Goal: Task Accomplishment & Management: Complete application form

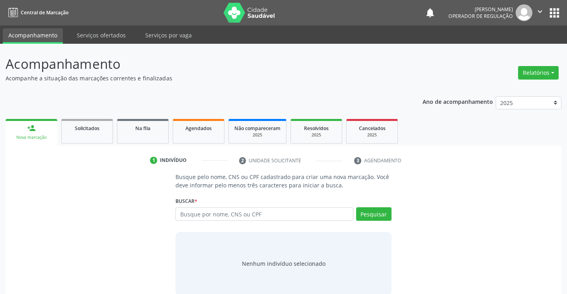
click at [292, 217] on input "text" at bounding box center [265, 214] width 178 height 14
click at [202, 211] on input "text" at bounding box center [265, 214] width 178 height 14
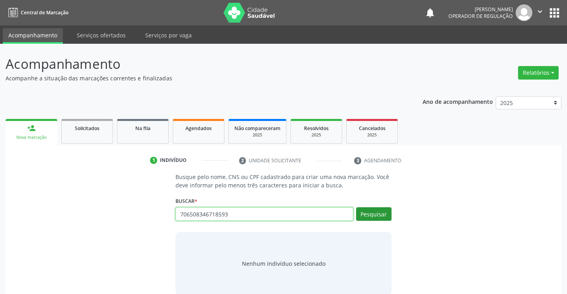
type input "706508346718593"
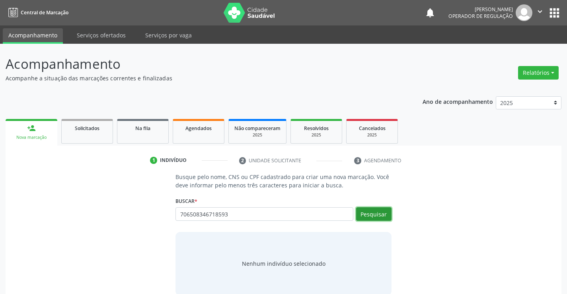
click at [386, 214] on button "Pesquisar" at bounding box center [373, 214] width 35 height 14
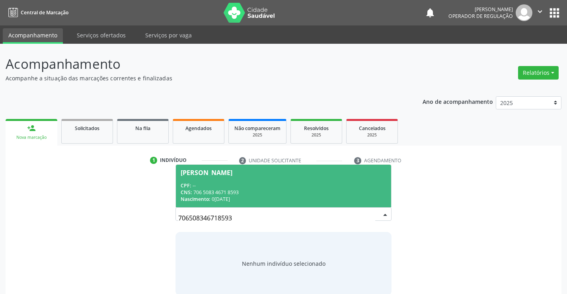
click at [232, 171] on div "[PERSON_NAME]" at bounding box center [207, 173] width 52 height 6
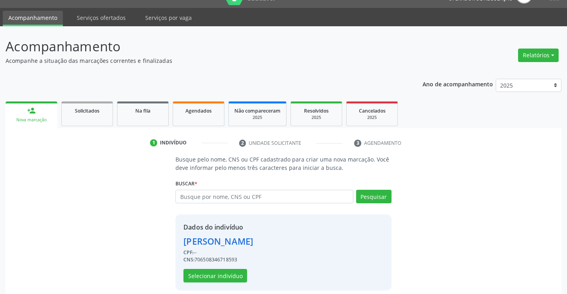
scroll to position [25, 0]
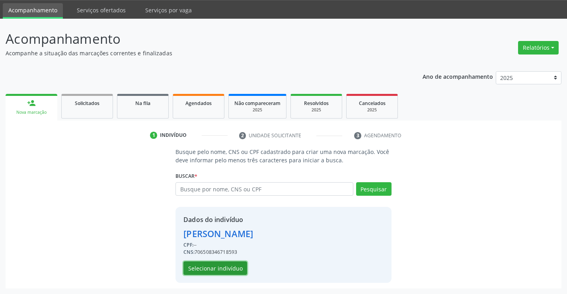
click at [199, 266] on button "Selecionar indivíduo" at bounding box center [216, 269] width 64 height 14
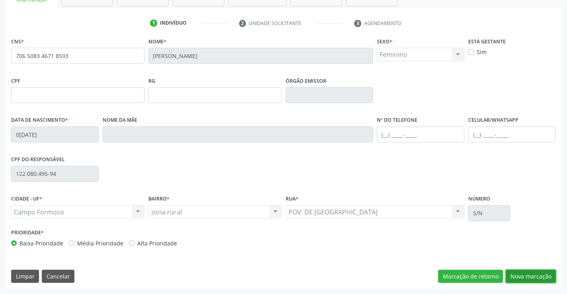
click at [523, 276] on button "Nova marcação" at bounding box center [531, 277] width 50 height 14
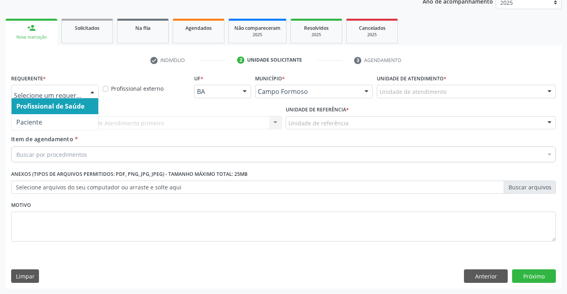
click at [95, 92] on div at bounding box center [92, 92] width 12 height 14
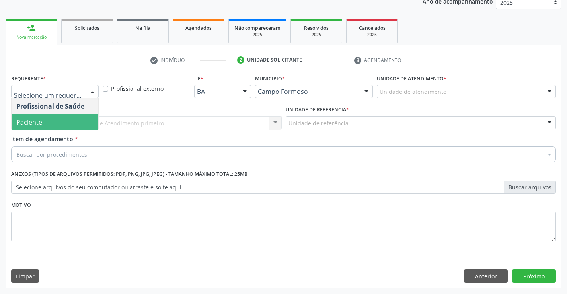
click at [52, 126] on span "Paciente" at bounding box center [55, 122] width 87 height 16
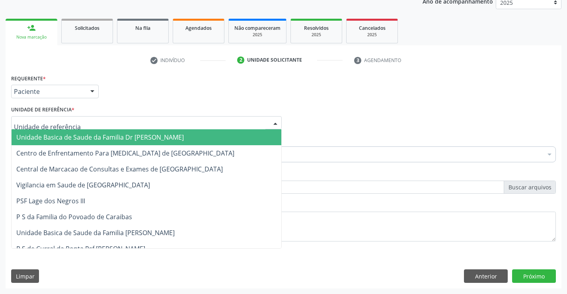
click at [281, 118] on div at bounding box center [275, 124] width 12 height 14
click at [232, 135] on span "Unidade Basica de Saude da Familia Dr [PERSON_NAME]" at bounding box center [147, 137] width 270 height 16
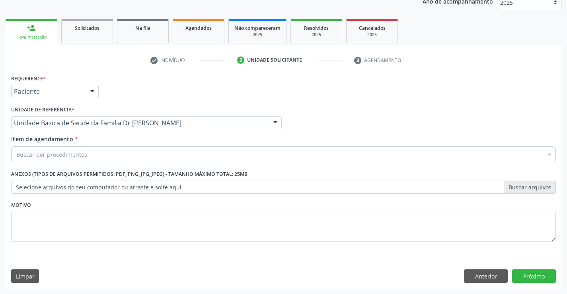
click at [183, 152] on div "Buscar por procedimentos" at bounding box center [283, 154] width 545 height 16
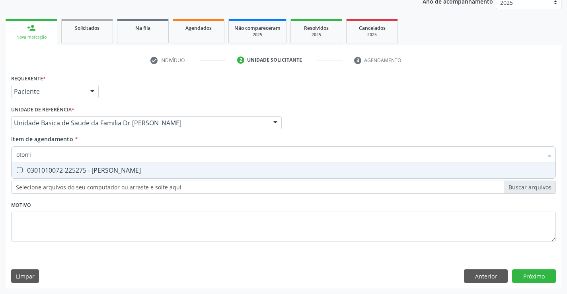
type input "otorrin"
click at [137, 167] on div "0301010072-225275 - [PERSON_NAME]" at bounding box center [283, 170] width 535 height 6
checkbox Otorrinolaringologista "true"
click at [528, 274] on div "Requerente * Paciente Profissional de Saúde Paciente Nenhum resultado encontrad…" at bounding box center [284, 180] width 556 height 216
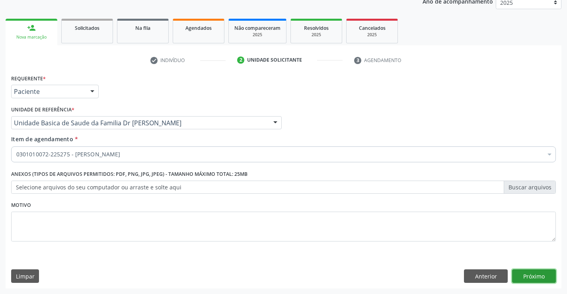
click at [521, 274] on button "Próximo" at bounding box center [534, 276] width 44 height 14
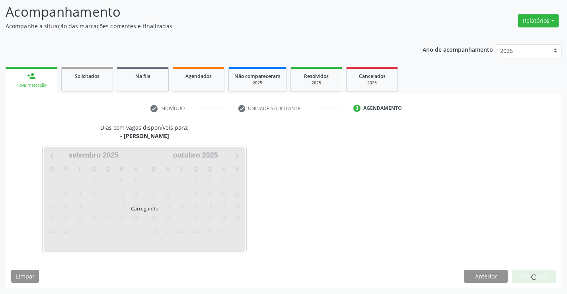
scroll to position [76, 0]
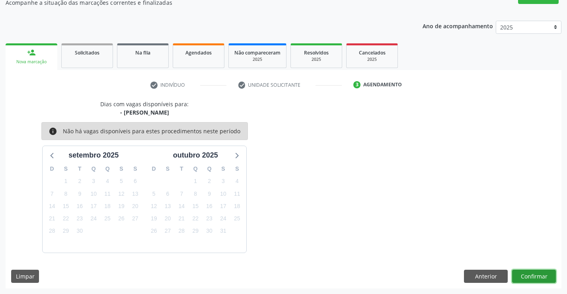
click at [517, 277] on button "Confirmar" at bounding box center [534, 277] width 44 height 14
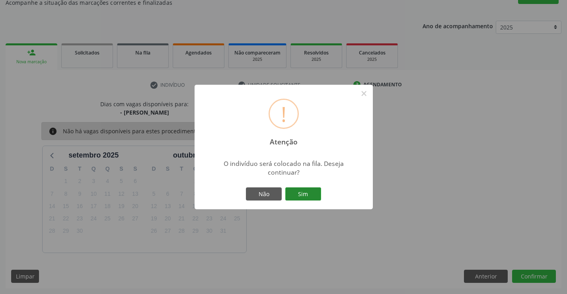
click at [318, 193] on button "Sim" at bounding box center [303, 194] width 36 height 14
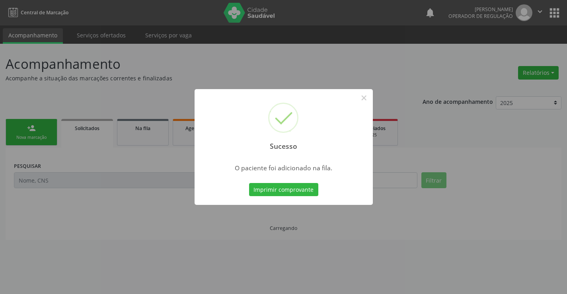
scroll to position [0, 0]
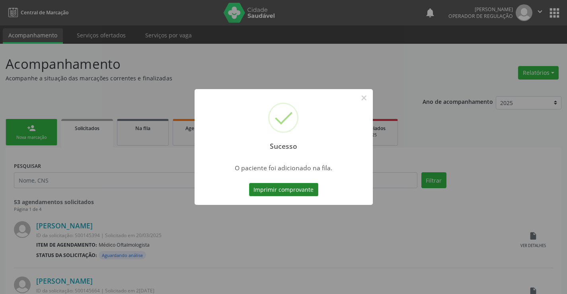
click at [293, 189] on button "Imprimir comprovante" at bounding box center [283, 190] width 69 height 14
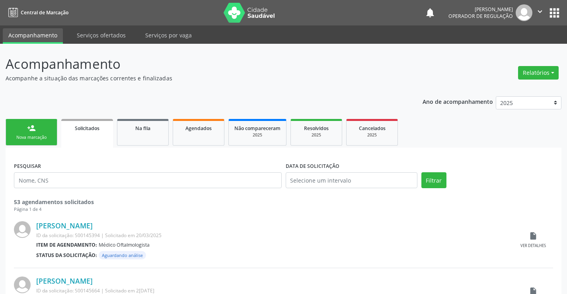
click at [41, 137] on div "Nova marcação" at bounding box center [32, 138] width 40 height 6
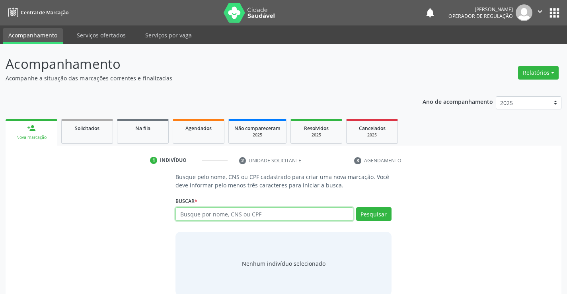
click at [192, 210] on input "text" at bounding box center [265, 214] width 178 height 14
type input "706401661054382"
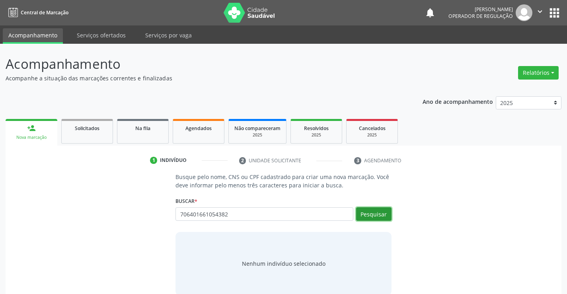
click at [367, 216] on button "Pesquisar" at bounding box center [373, 214] width 35 height 14
type input "706401661054382"
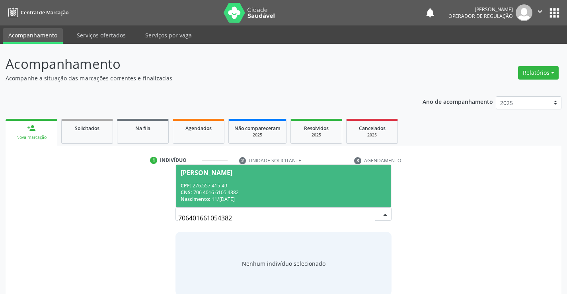
click at [214, 170] on div "[PERSON_NAME]" at bounding box center [207, 173] width 52 height 6
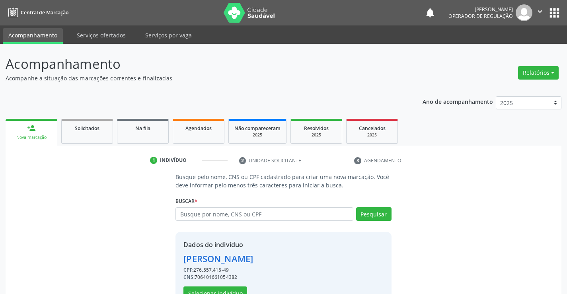
scroll to position [25, 0]
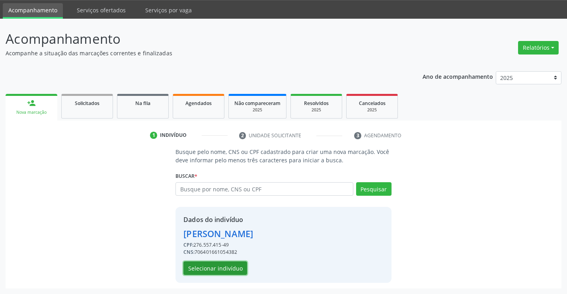
click at [210, 269] on button "Selecionar indivíduo" at bounding box center [216, 269] width 64 height 14
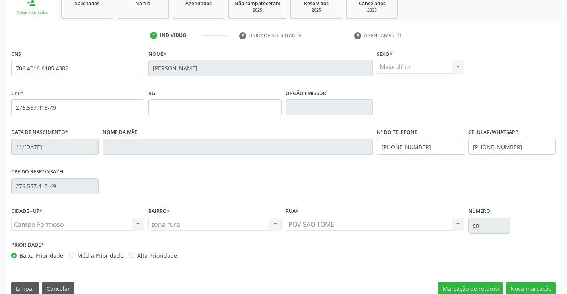
scroll to position [137, 0]
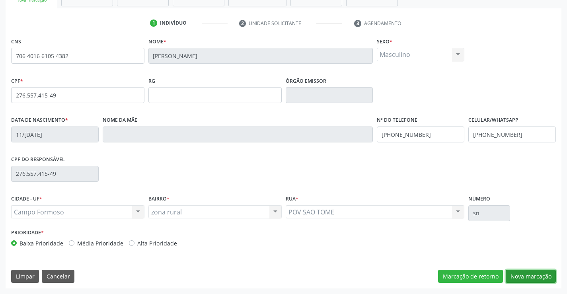
click at [526, 275] on button "Nova marcação" at bounding box center [531, 277] width 50 height 14
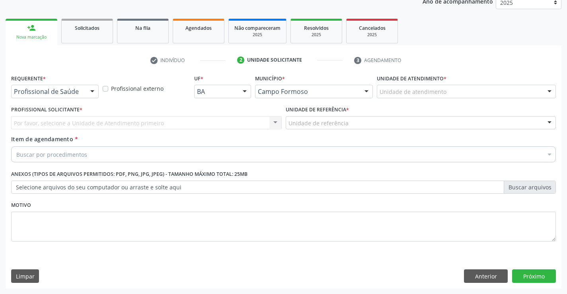
scroll to position [100, 0]
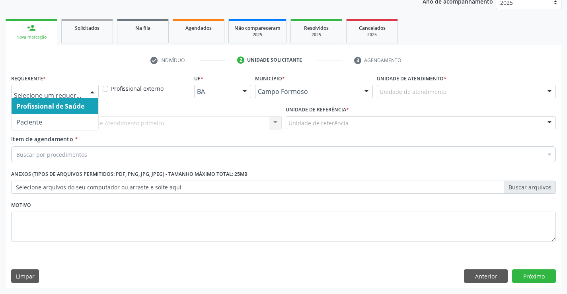
click at [94, 93] on div at bounding box center [92, 92] width 12 height 14
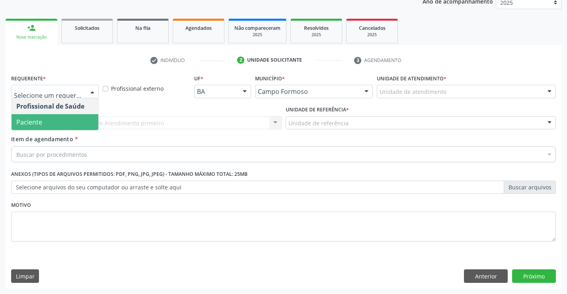
click at [58, 117] on span "Paciente" at bounding box center [55, 122] width 87 height 16
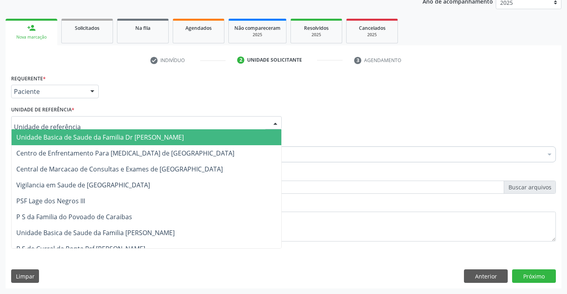
click at [277, 122] on div at bounding box center [275, 124] width 12 height 14
click at [229, 138] on span "Unidade Basica de Saude da Familia Dr [PERSON_NAME]" at bounding box center [147, 137] width 270 height 16
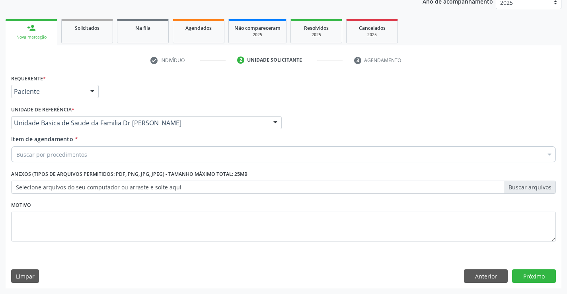
click at [112, 155] on div "Buscar por procedimentos" at bounding box center [283, 154] width 545 height 16
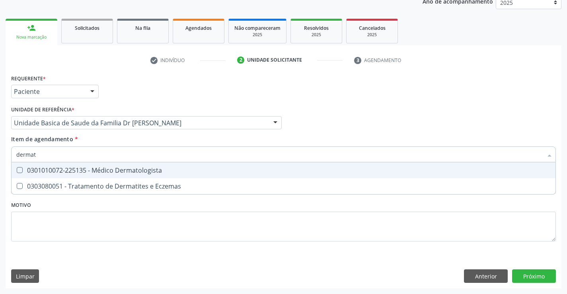
type input "dermato"
click at [73, 168] on div "0301010072-225135 - Médico Dermatologista" at bounding box center [283, 170] width 535 height 6
checkbox Dermatologista "true"
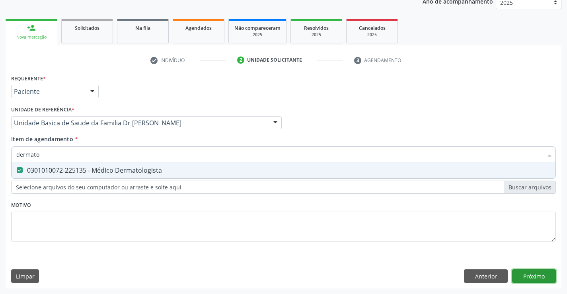
click at [528, 273] on div "Requerente * Paciente Profissional de Saúde Paciente Nenhum resultado encontrad…" at bounding box center [284, 180] width 556 height 216
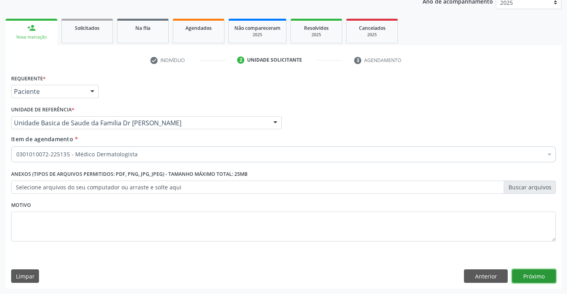
click at [529, 275] on button "Próximo" at bounding box center [534, 276] width 44 height 14
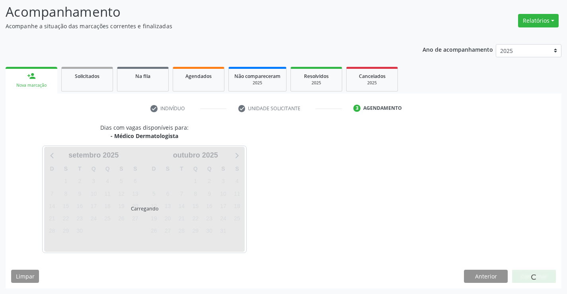
scroll to position [76, 0]
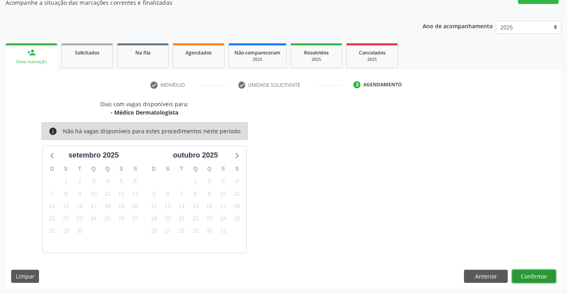
click at [524, 277] on button "Confirmar" at bounding box center [534, 277] width 44 height 14
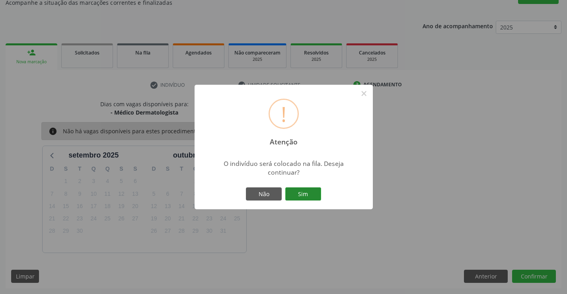
click at [304, 191] on button "Sim" at bounding box center [303, 194] width 36 height 14
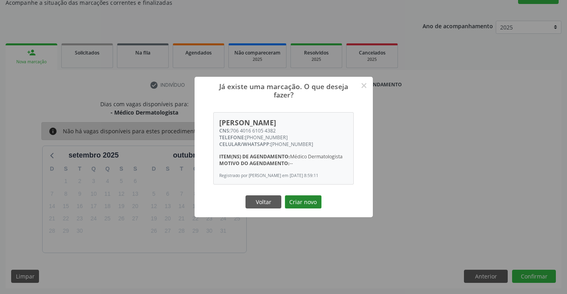
click at [301, 205] on button "Criar novo" at bounding box center [303, 202] width 37 height 14
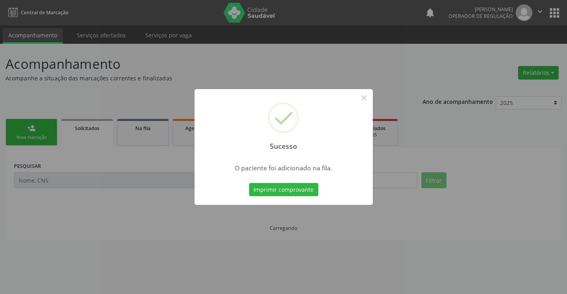
scroll to position [0, 0]
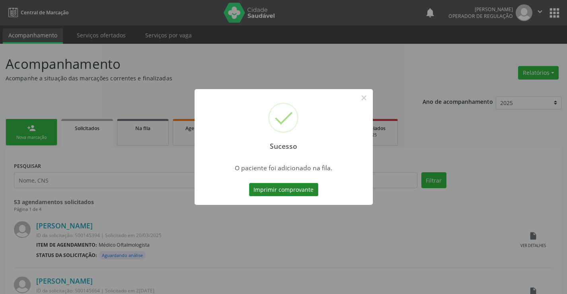
click at [277, 189] on button "Imprimir comprovante" at bounding box center [283, 190] width 69 height 14
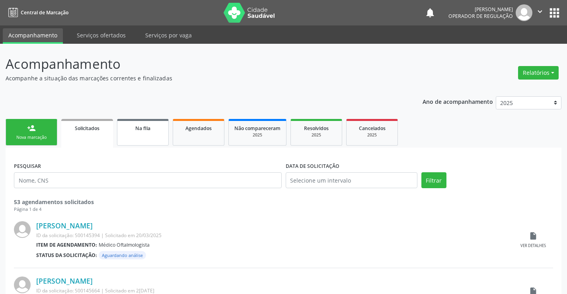
click at [138, 133] on link "Na fila" at bounding box center [143, 132] width 52 height 27
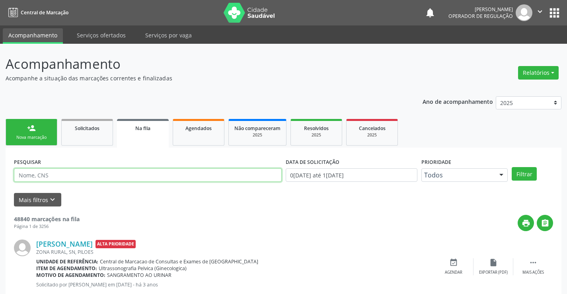
click at [52, 175] on input "text" at bounding box center [148, 175] width 268 height 14
click at [512, 167] on button "Filtrar" at bounding box center [524, 174] width 25 height 14
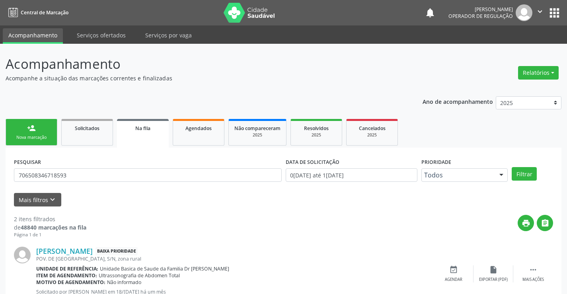
scroll to position [100, 0]
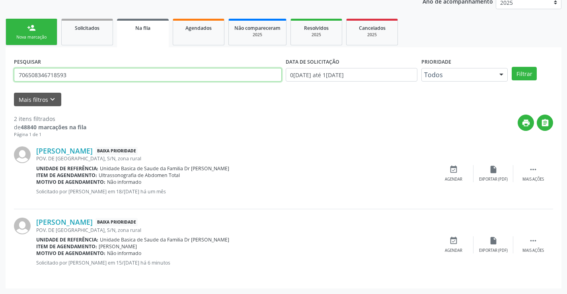
click at [102, 68] on input "706508346718593" at bounding box center [148, 75] width 268 height 14
type input "7"
type input "[PERSON_NAME]"
click at [512, 67] on button "Filtrar" at bounding box center [524, 74] width 25 height 14
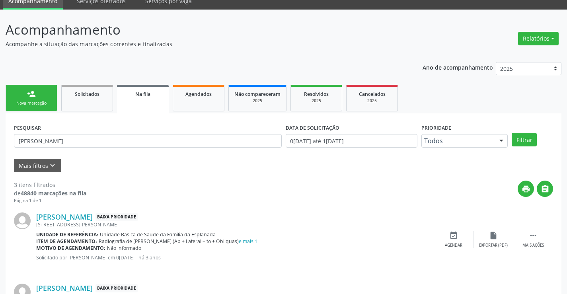
scroll to position [0, 0]
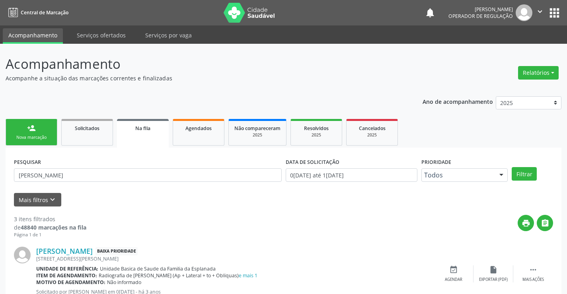
click at [539, 11] on icon "" at bounding box center [540, 11] width 9 height 9
click at [501, 47] on link "Sair" at bounding box center [519, 48] width 55 height 11
